Goal: Information Seeking & Learning: Compare options

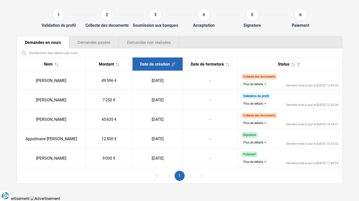
scroll to position [47, 0]
click at [253, 83] on button "Plus de détails" at bounding box center [255, 85] width 26 height 6
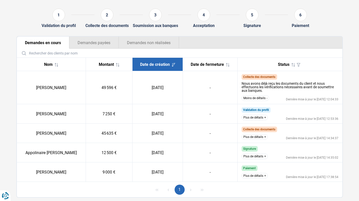
click at [124, 66] on div "Montant" at bounding box center [109, 64] width 38 height 5
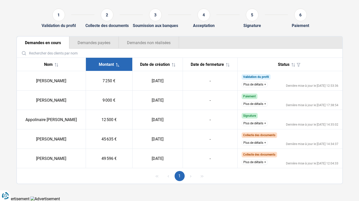
click at [124, 66] on div "Montant" at bounding box center [109, 64] width 38 height 5
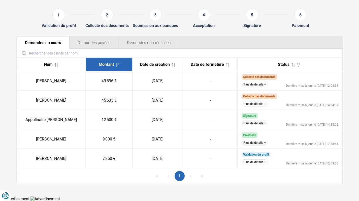
click at [124, 66] on div "Montant" at bounding box center [109, 64] width 38 height 5
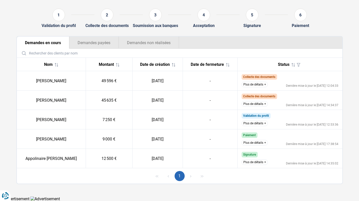
click at [258, 85] on button "Plus de détails" at bounding box center [255, 85] width 26 height 6
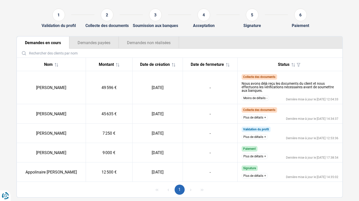
click at [260, 97] on button "Moins de détails" at bounding box center [255, 98] width 27 height 6
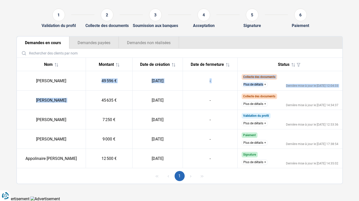
drag, startPoint x: 104, startPoint y: 81, endPoint x: 125, endPoint y: 96, distance: 25.3
click at [125, 96] on tbody "Richard Herman 49 596 € 15/09/2025 - Collecte des documents Nous avons déjà reç…" at bounding box center [180, 119] width 326 height 97
click at [125, 96] on td "45 635 €" at bounding box center [109, 99] width 47 height 19
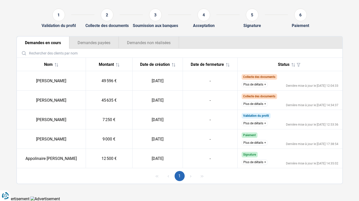
click at [246, 141] on button "Plus de détails" at bounding box center [255, 143] width 26 height 6
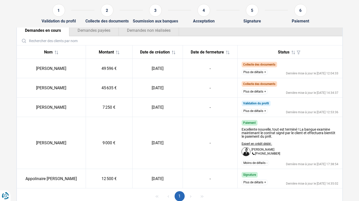
scroll to position [68, 0]
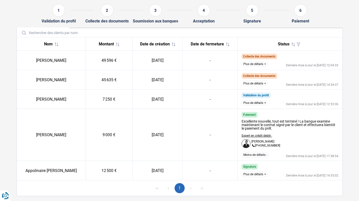
click at [257, 175] on button "Plus de détails" at bounding box center [255, 174] width 26 height 6
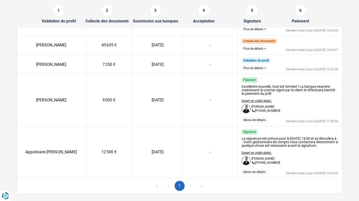
scroll to position [103, 0]
